Goal: Book appointment/travel/reservation

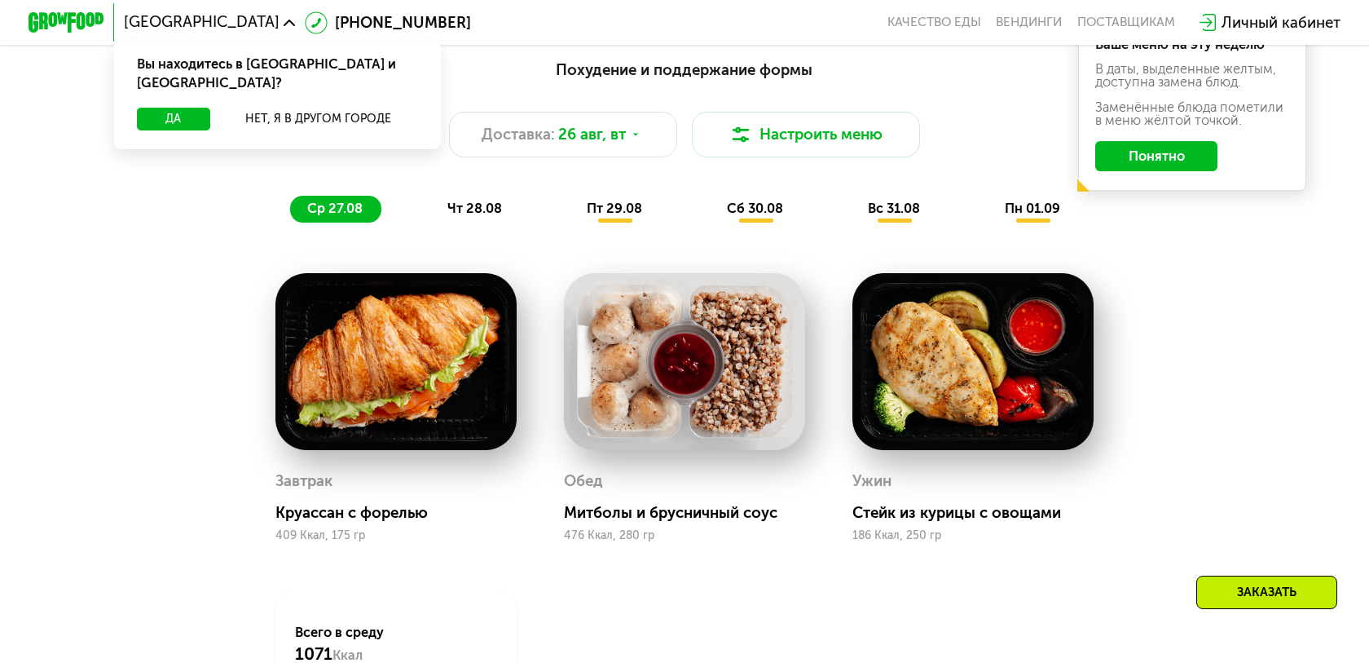
scroll to position [975, 0]
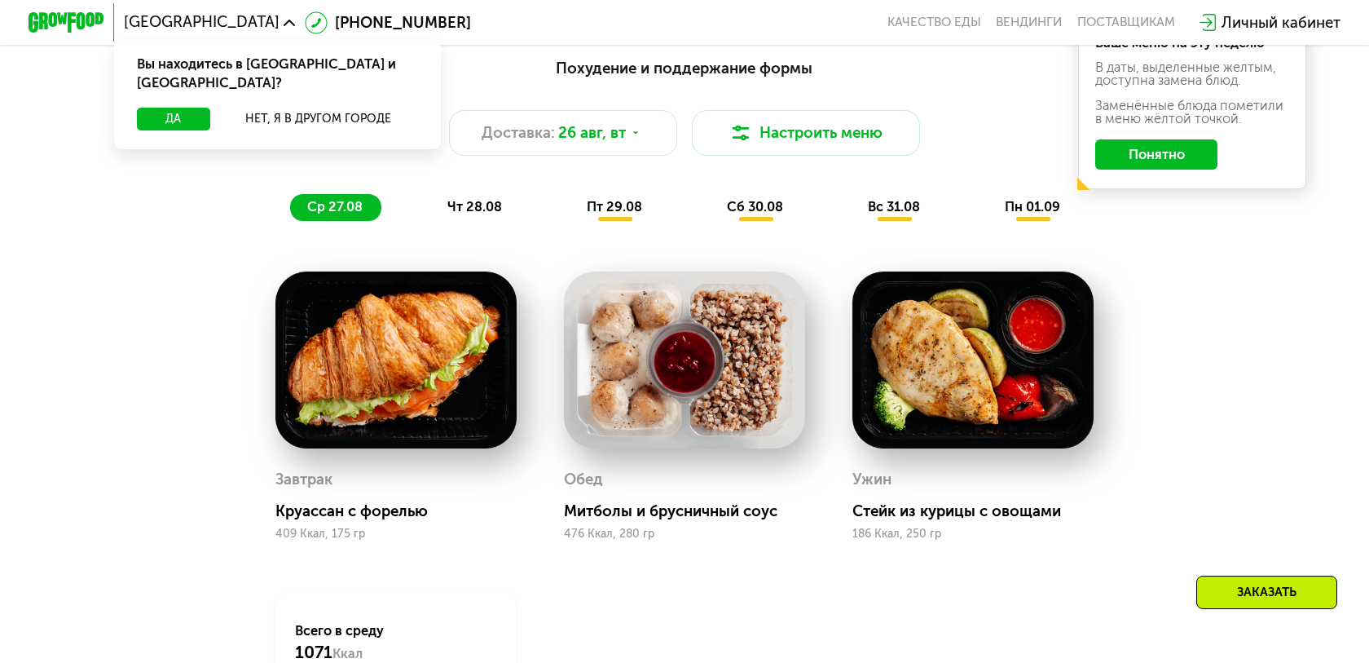
click at [443, 390] on img at bounding box center [395, 360] width 241 height 178
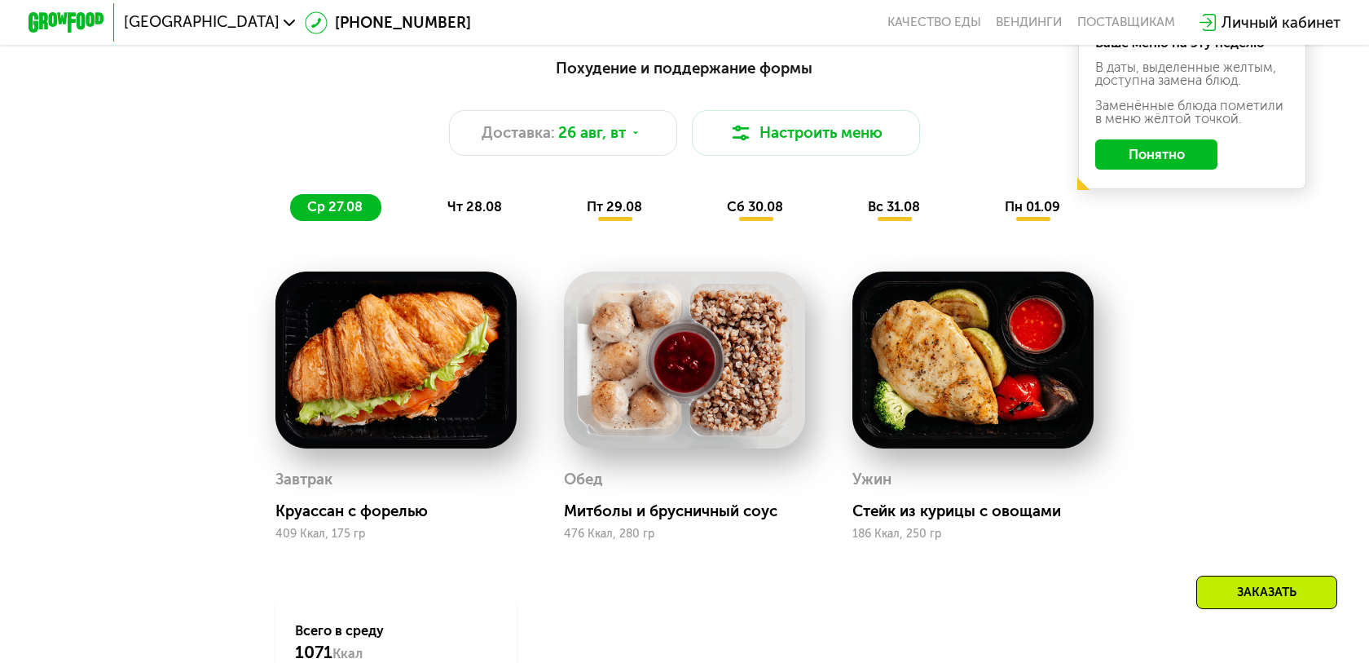
click at [446, 398] on img at bounding box center [395, 360] width 241 height 178
click at [424, 392] on img at bounding box center [395, 360] width 241 height 178
click at [424, 383] on img at bounding box center [395, 360] width 241 height 178
click at [720, 410] on img at bounding box center [684, 360] width 241 height 178
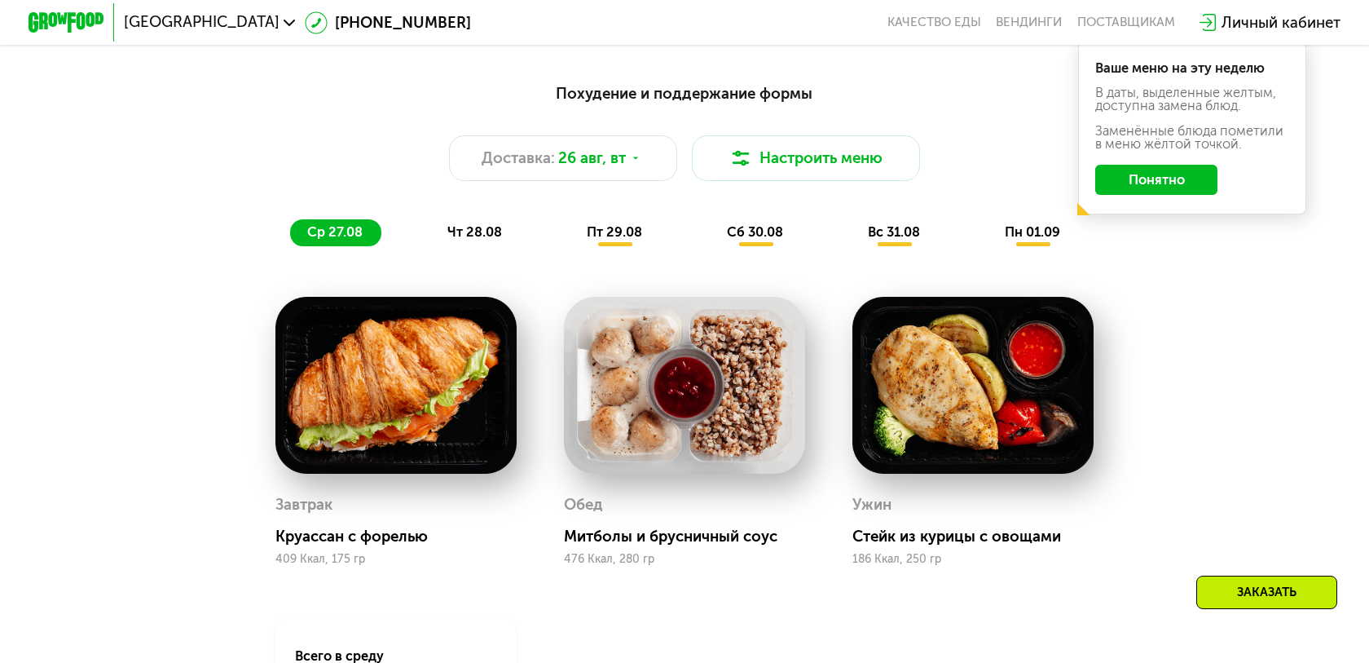
scroll to position [933, 0]
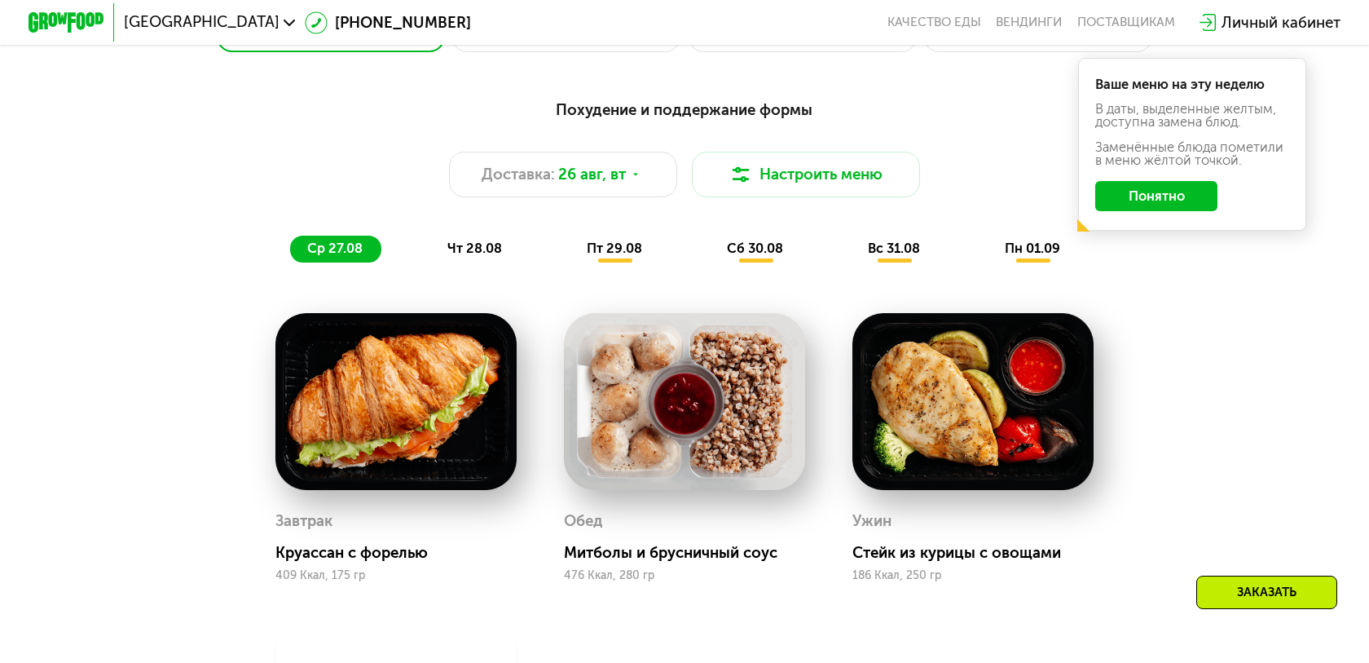
click at [495, 247] on span "чт 28.08" at bounding box center [474, 247] width 55 height 15
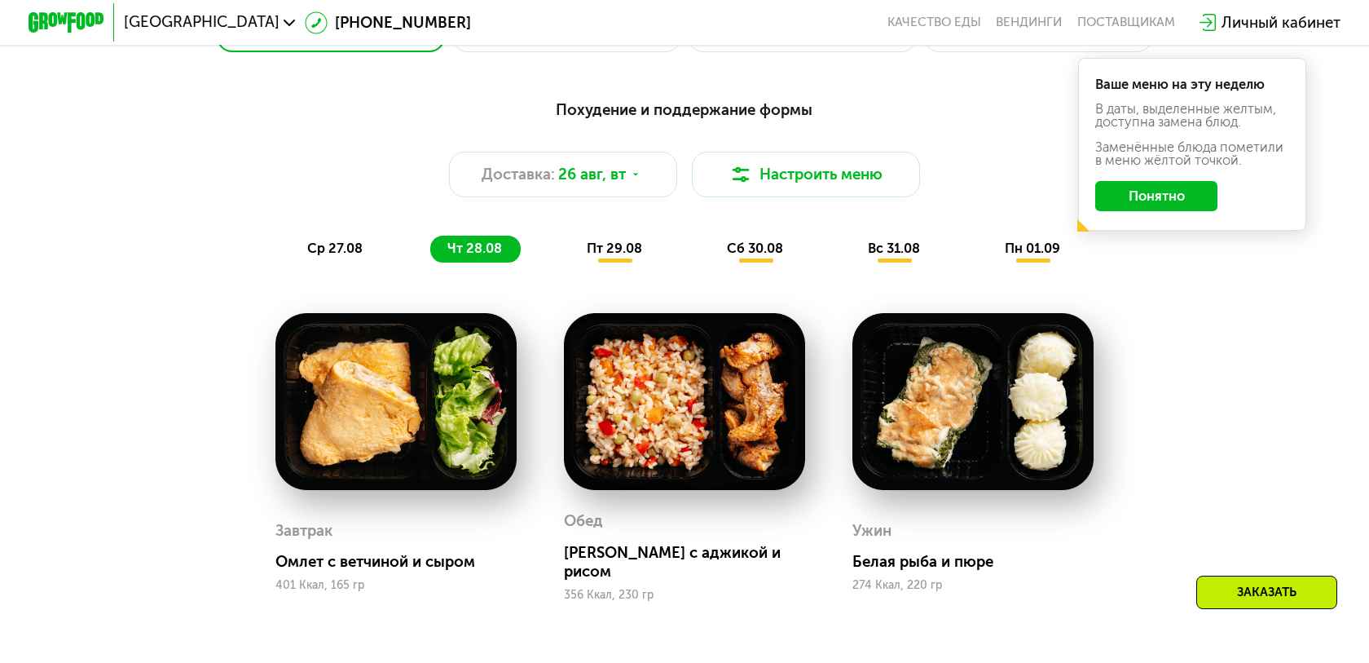
click at [710, 238] on div "пт 29.08" at bounding box center [756, 249] width 92 height 27
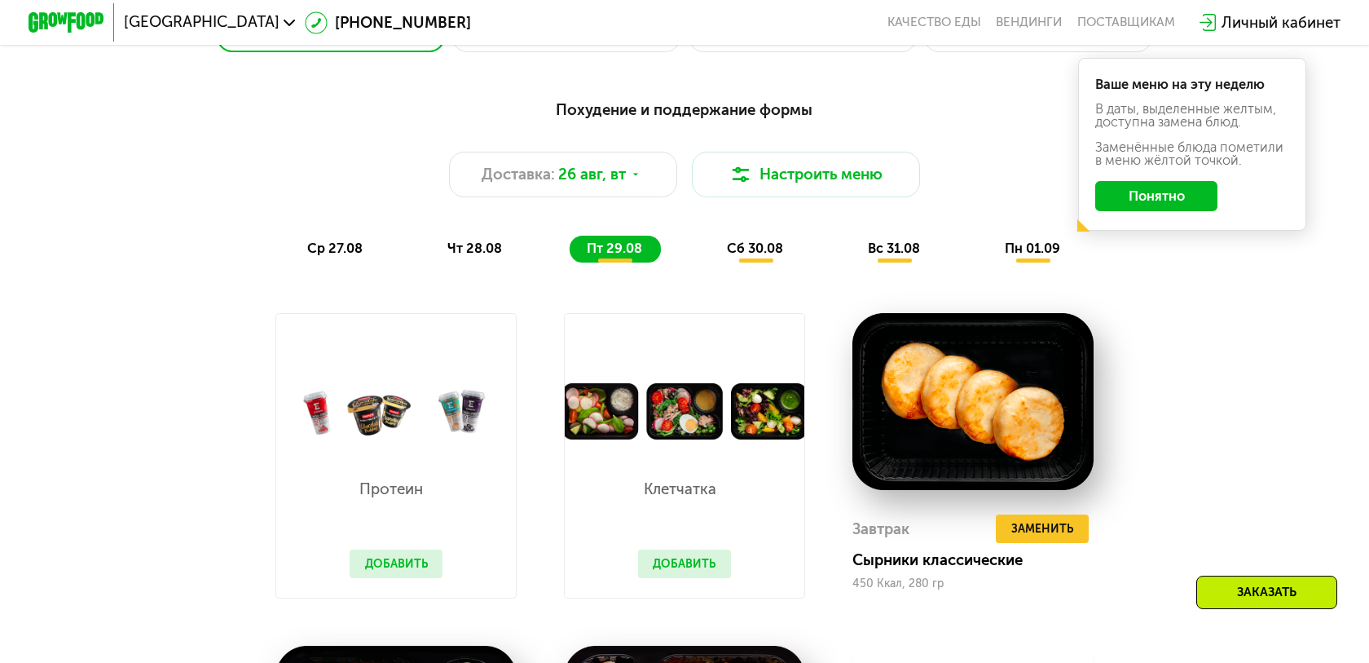
click at [851, 251] on div "сб 30.08" at bounding box center [895, 249] width 88 height 27
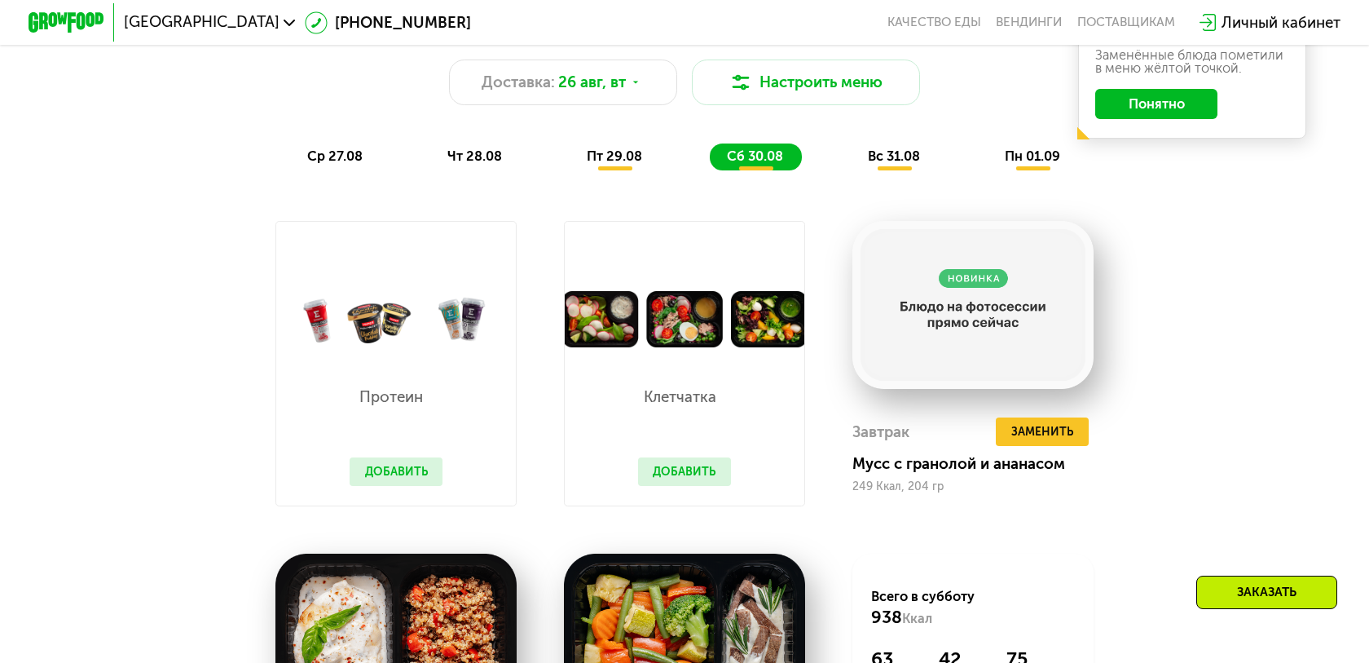
scroll to position [1007, 0]
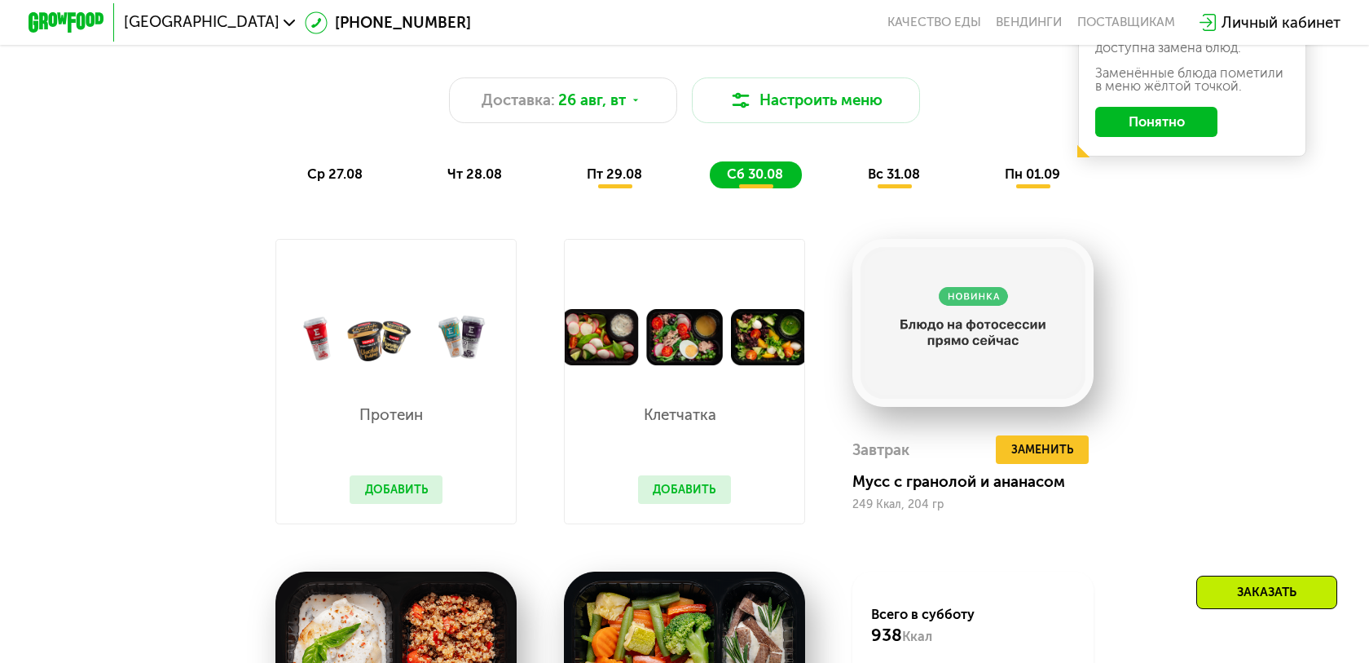
click at [898, 163] on div "Похудение и поддержание формы Доставка: [DATE] Настроить меню ср 27.08 чт 28.08…" at bounding box center [683, 106] width 1125 height 165
click at [900, 169] on span "вс 31.08" at bounding box center [894, 173] width 52 height 15
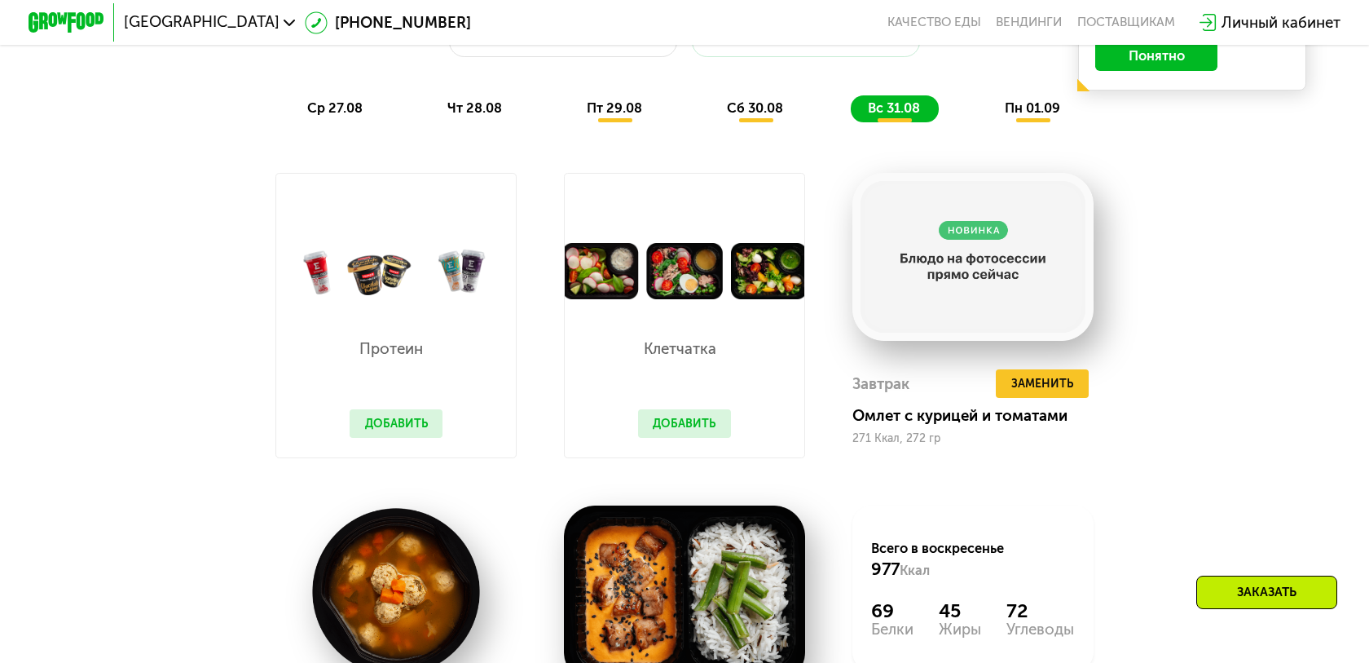
scroll to position [1072, 0]
click at [1041, 117] on span "пн 01.09" at bounding box center [1032, 108] width 55 height 15
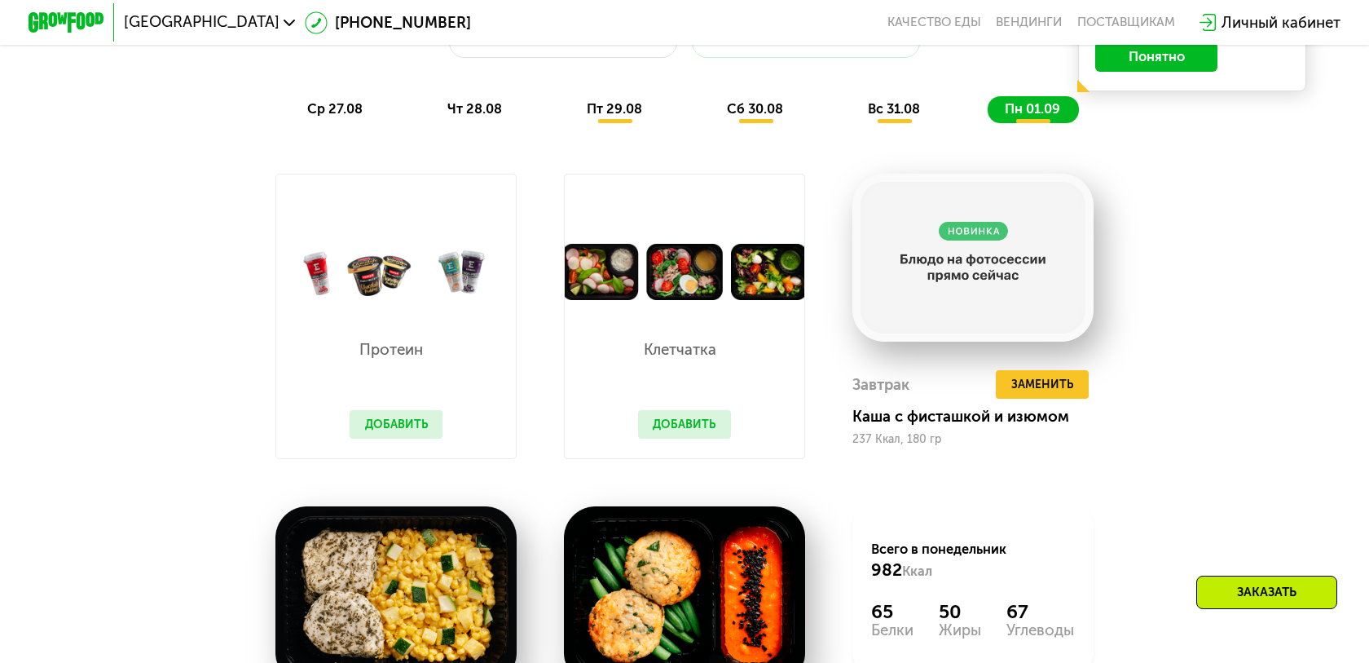
click at [904, 106] on span "вс 31.08" at bounding box center [894, 108] width 52 height 15
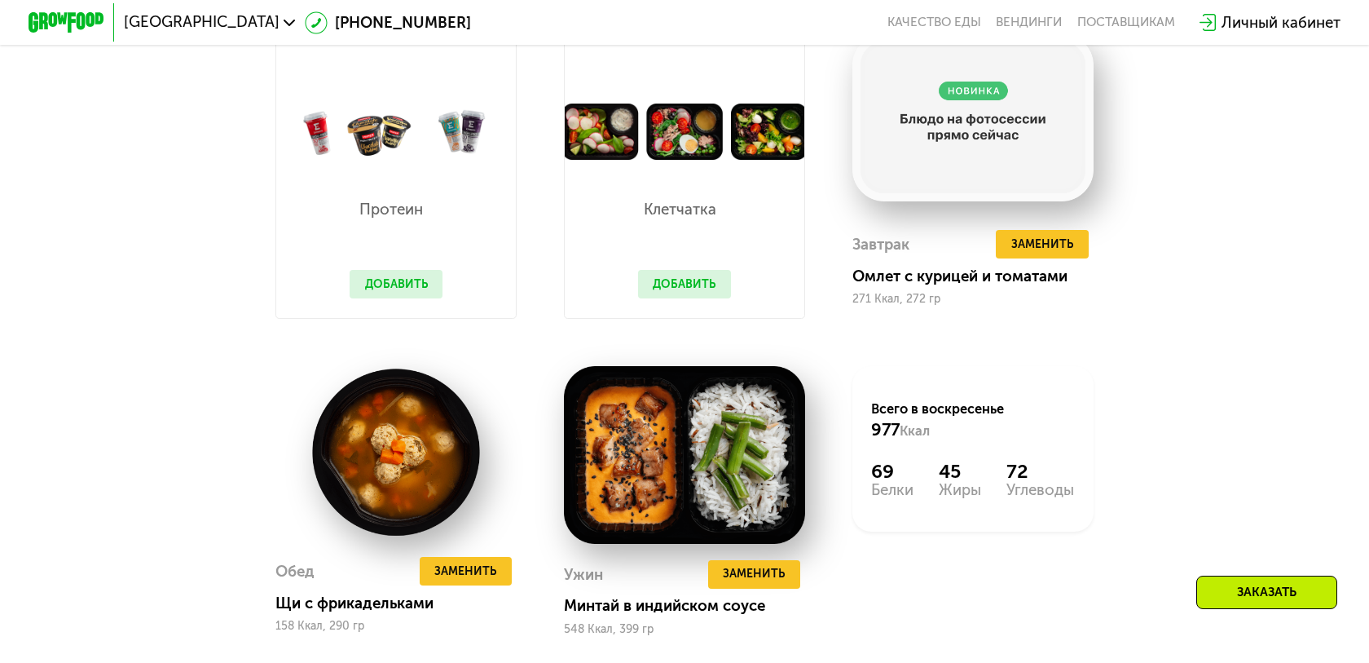
scroll to position [1239, 0]
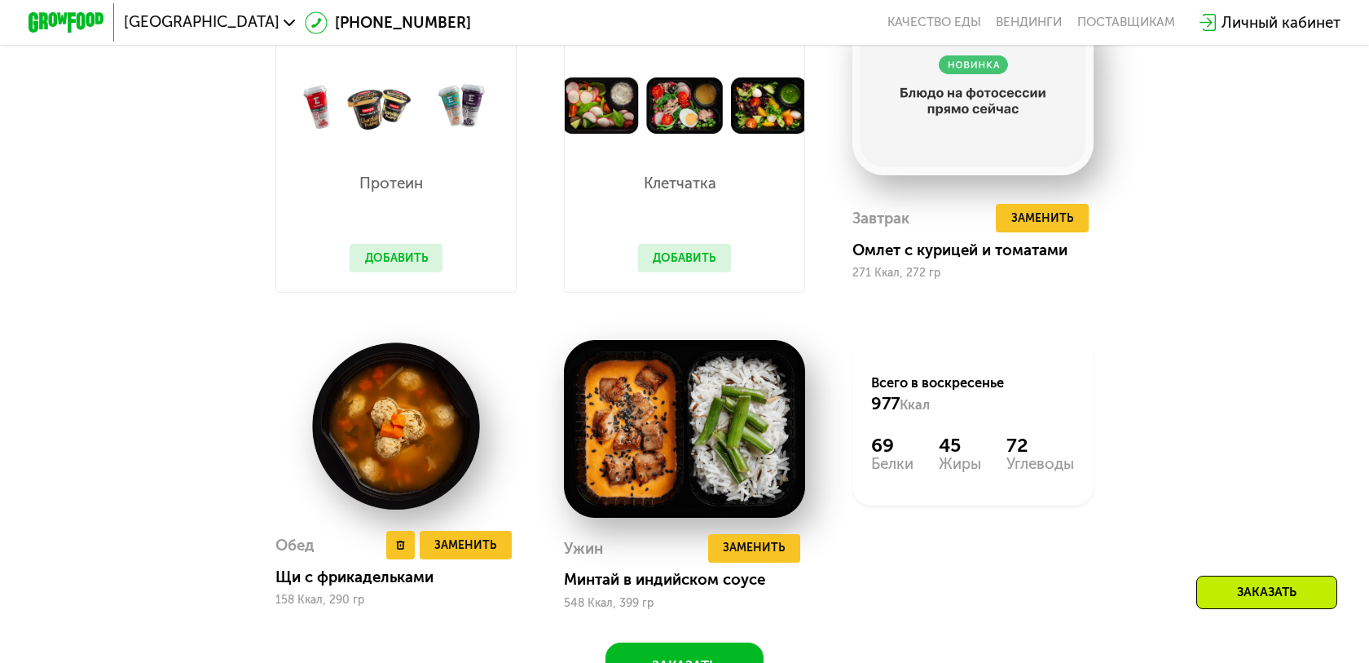
click at [437, 425] on img at bounding box center [395, 426] width 241 height 172
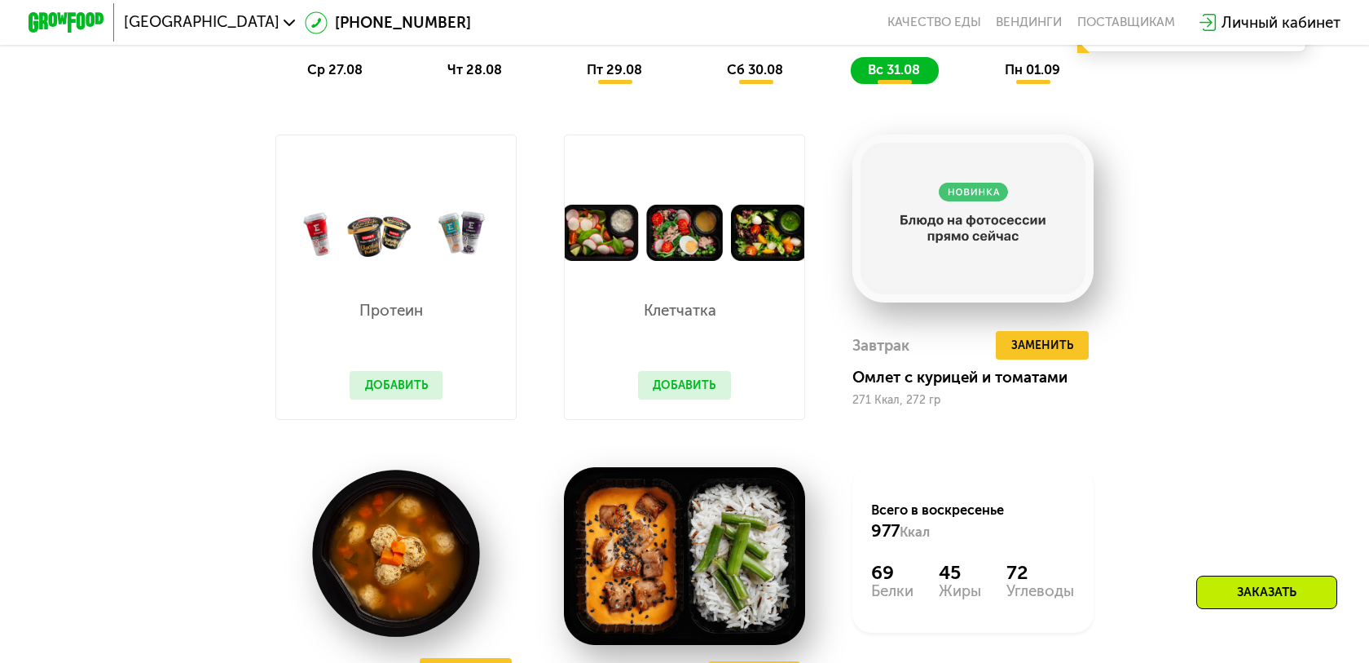
scroll to position [843, 0]
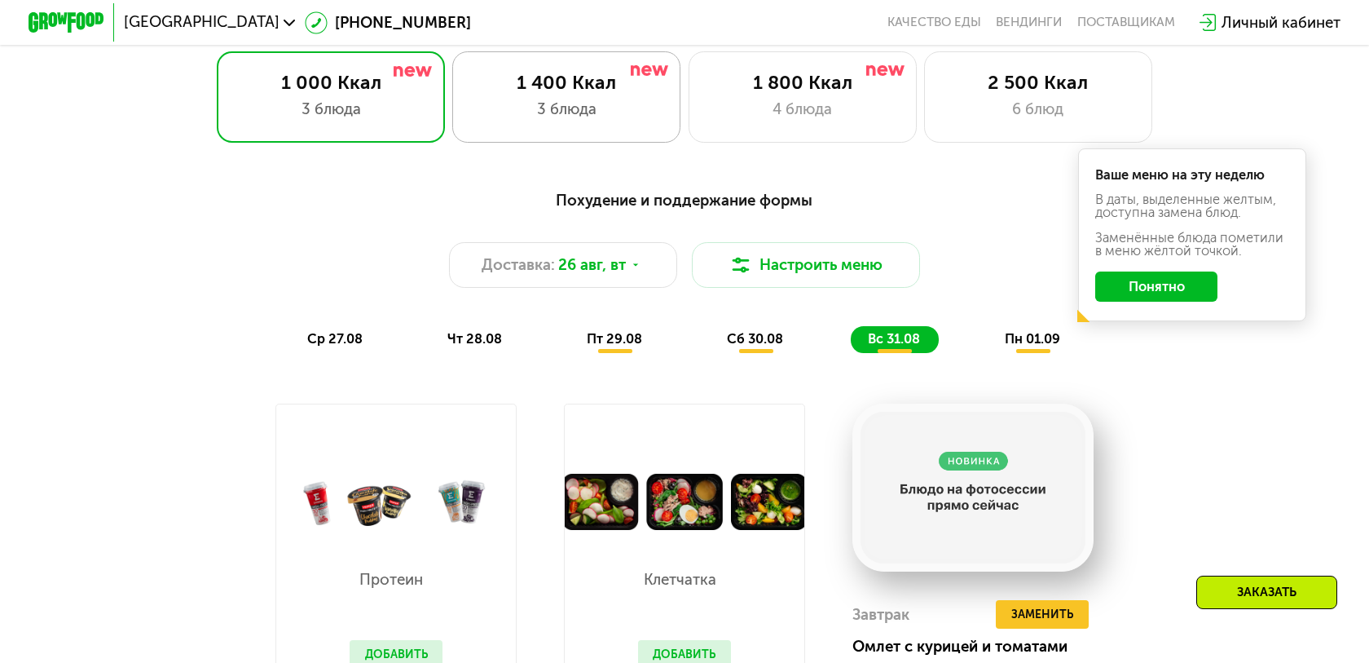
click at [689, 141] on div "1 400 Ккал 3 блюда" at bounding box center [803, 96] width 228 height 91
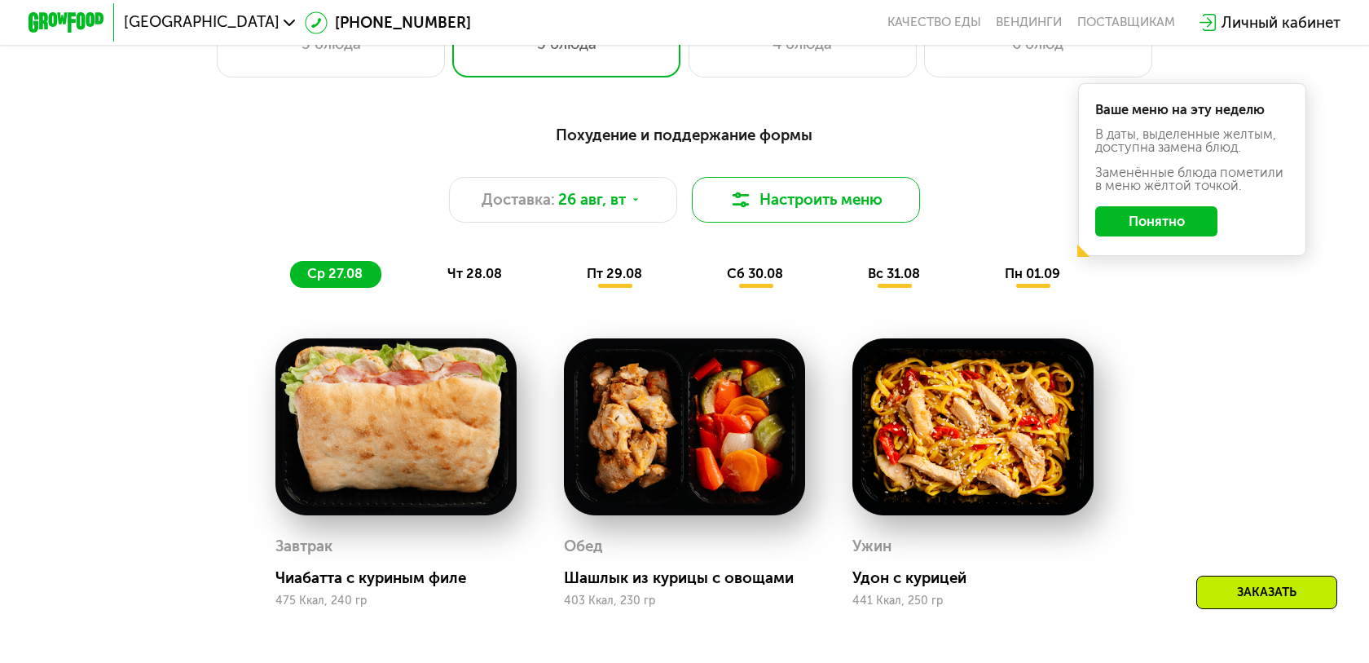
scroll to position [879, 0]
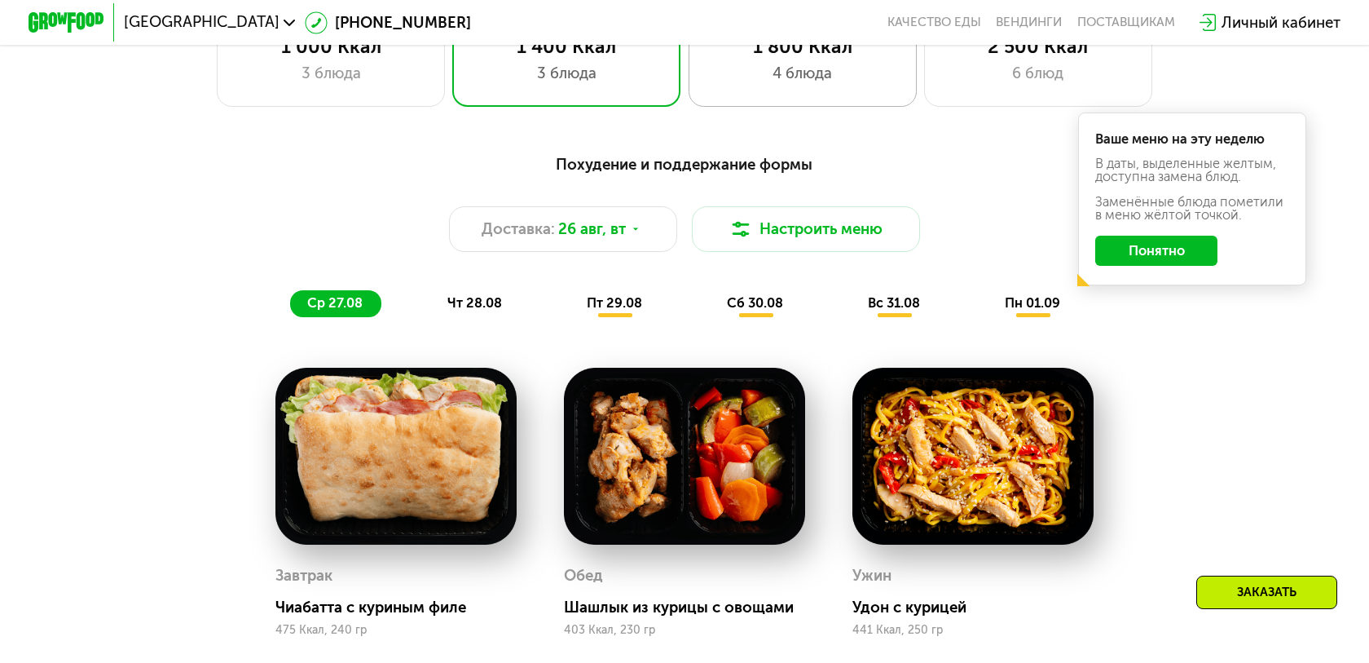
click at [924, 91] on div "1 800 Ккал 4 блюда" at bounding box center [1038, 60] width 228 height 91
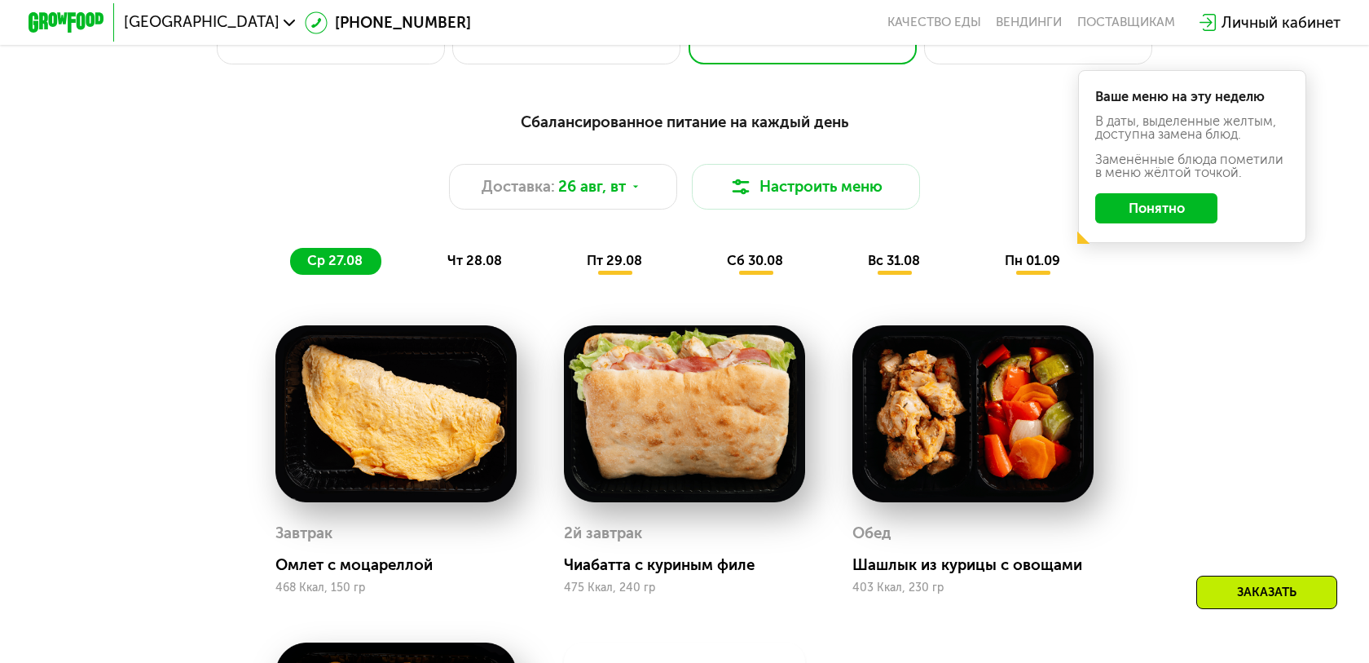
scroll to position [901, 0]
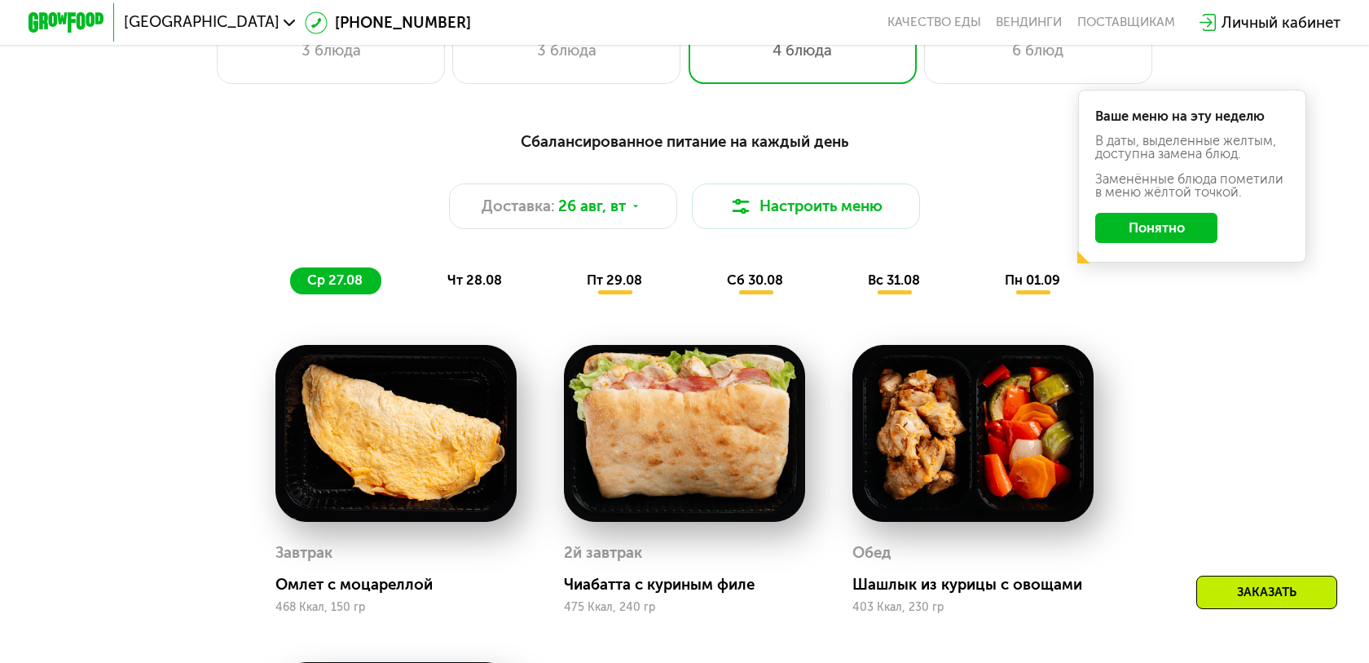
click at [742, 276] on span "сб 30.08" at bounding box center [755, 279] width 56 height 15
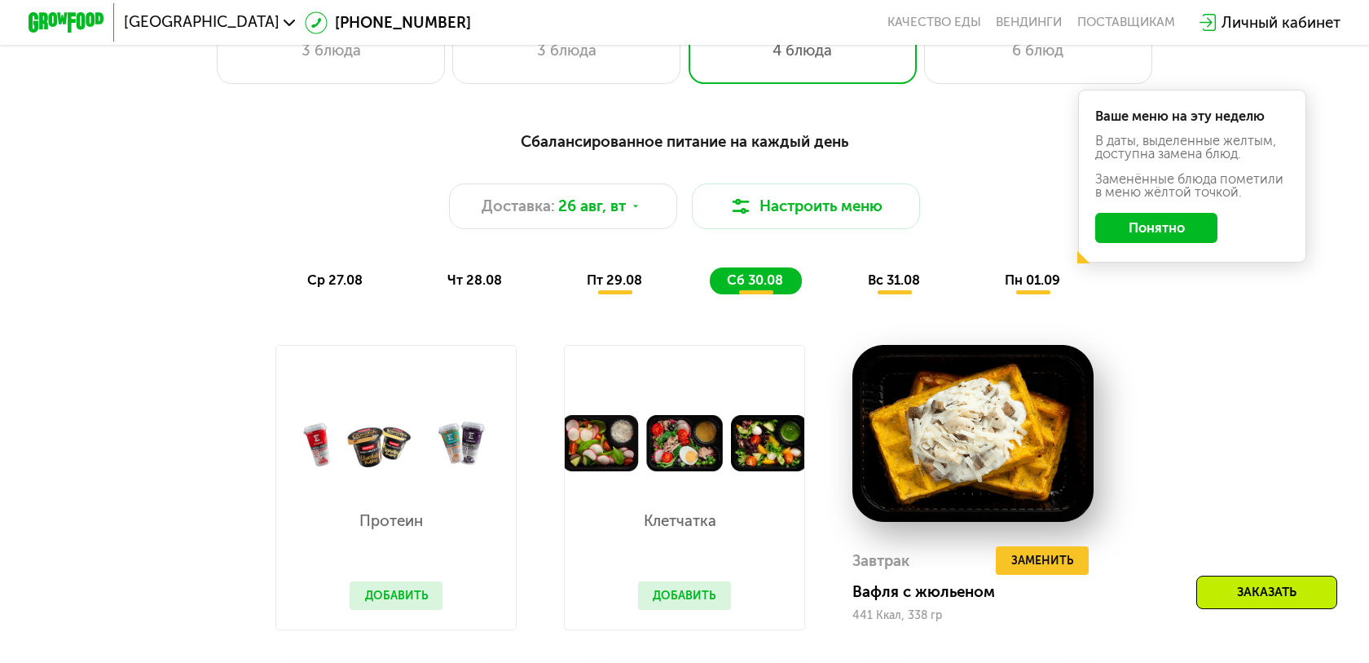
click at [1015, 300] on div "Сбалансированное питание на каждый день Доставка: [DATE] Настроить меню ср 27.0…" at bounding box center [684, 211] width 1148 height 187
click at [1025, 288] on div "пн 01.09" at bounding box center [1033, 280] width 91 height 27
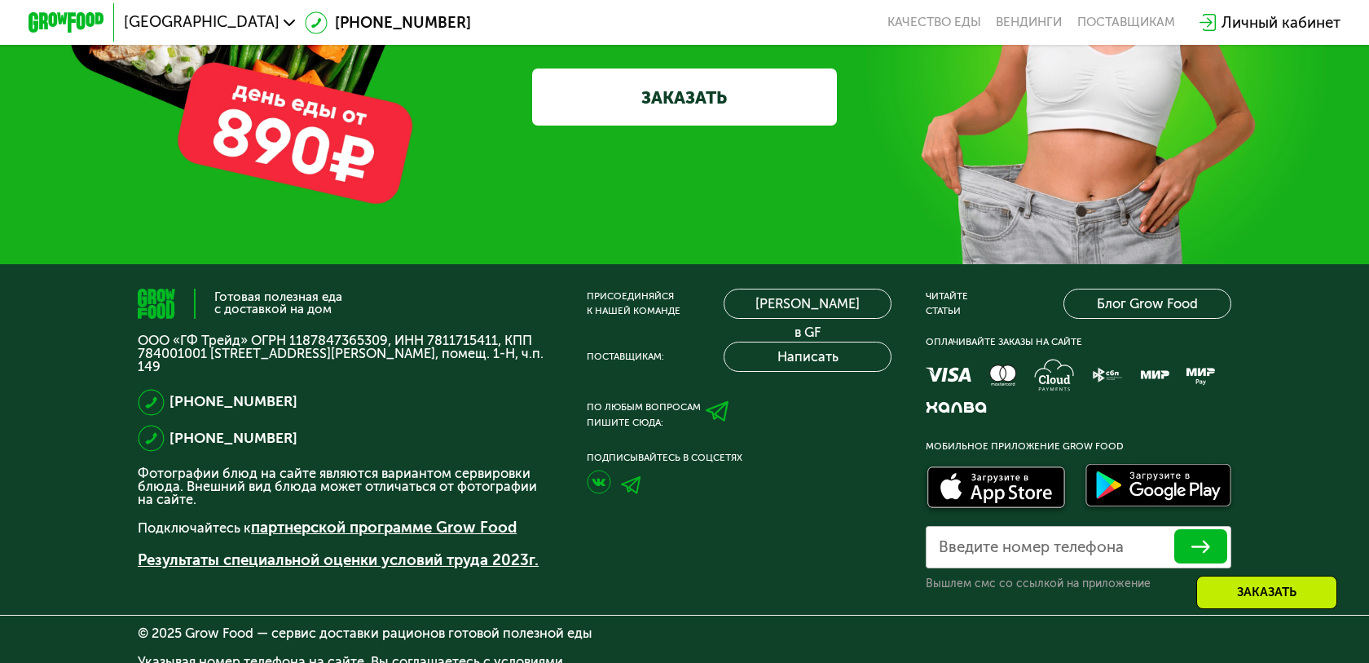
scroll to position [6001, 0]
